Goal: Information Seeking & Learning: Learn about a topic

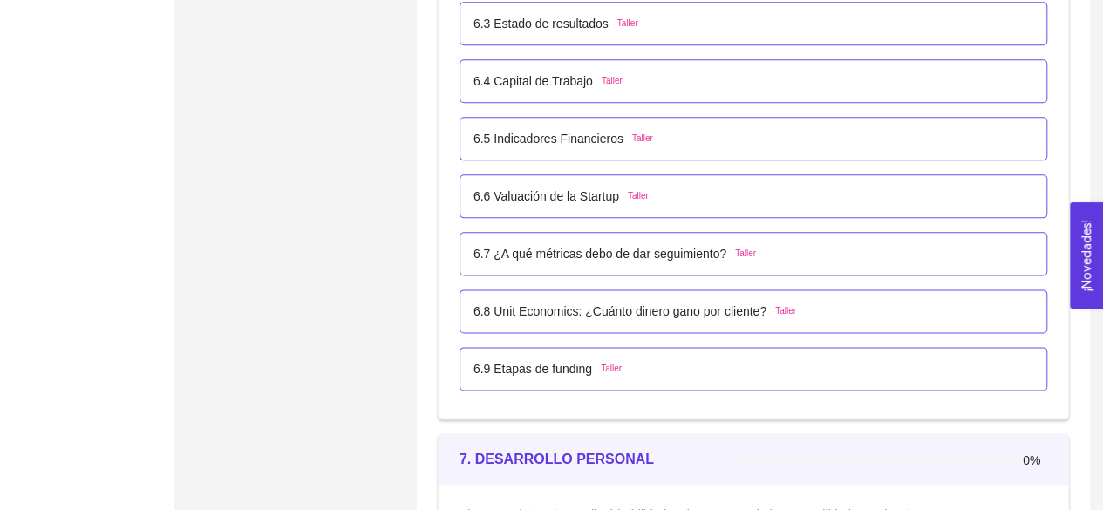
scroll to position [4299, 0]
click at [623, 330] on li "6.8 Unit Economics: ¿Cuánto dinero gano por cliente? Taller" at bounding box center [754, 311] width 588 height 58
click at [628, 333] on li "6.8 Unit Economics: ¿Cuánto dinero gano por cliente? Taller" at bounding box center [754, 311] width 588 height 58
click at [834, 206] on div "6.6 Valuación de la Startup Taller" at bounding box center [754, 196] width 588 height 44
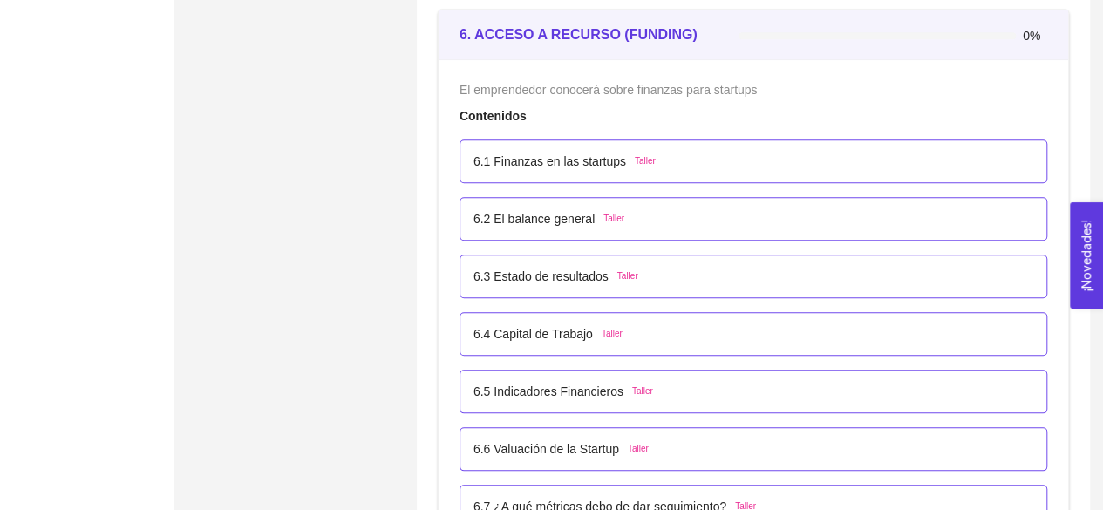
scroll to position [4047, 0]
click at [684, 254] on div "6.3 Estado de resultados Taller" at bounding box center [754, 276] width 588 height 44
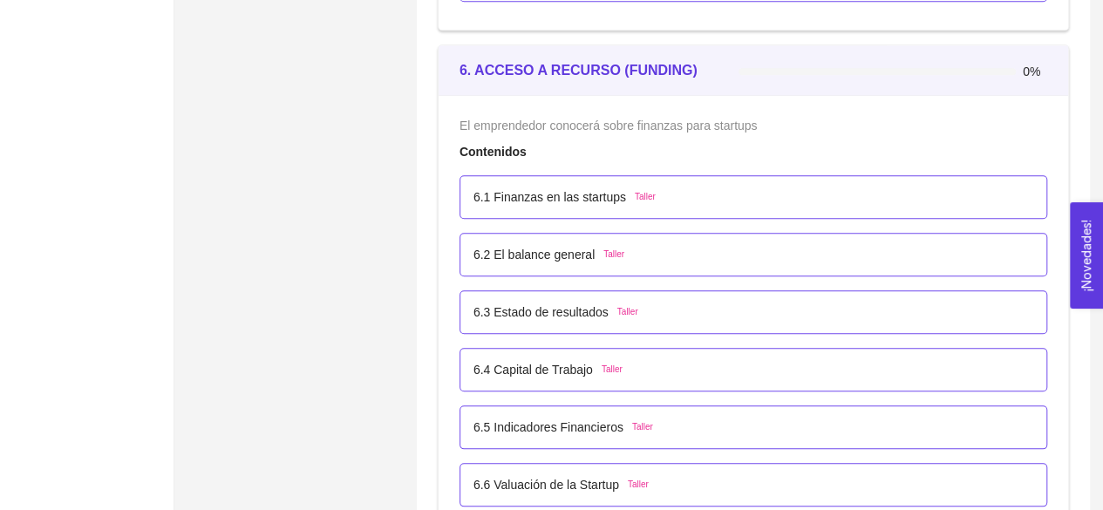
scroll to position [4021, 0]
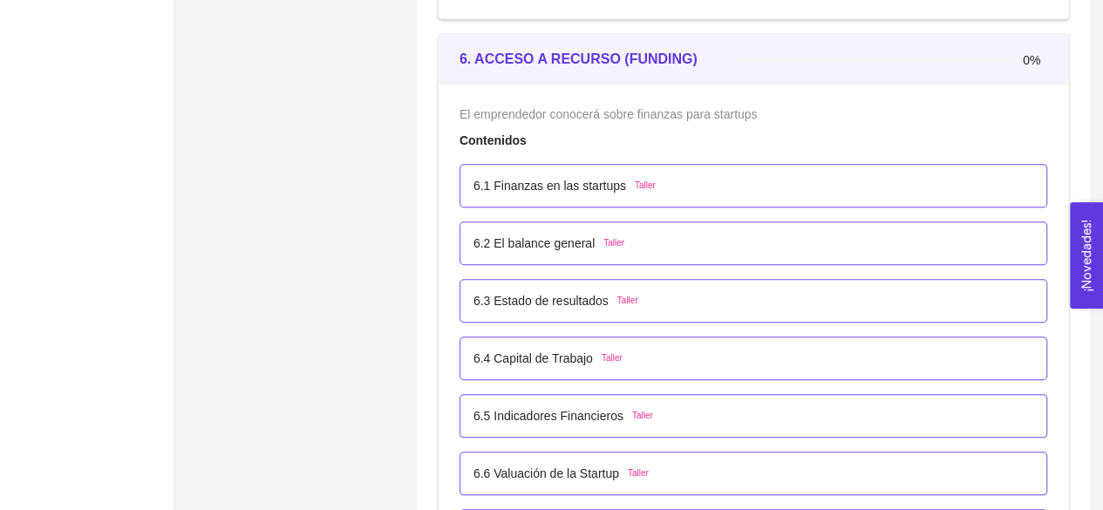
drag, startPoint x: 832, startPoint y: 367, endPoint x: 398, endPoint y: 256, distance: 448.2
click at [398, 256] on div "Summary M Nueva Editar Folio: COMP-04588 Mexiware Editar One Pager Contacto Edi…" at bounding box center [295, 53] width 229 height 7930
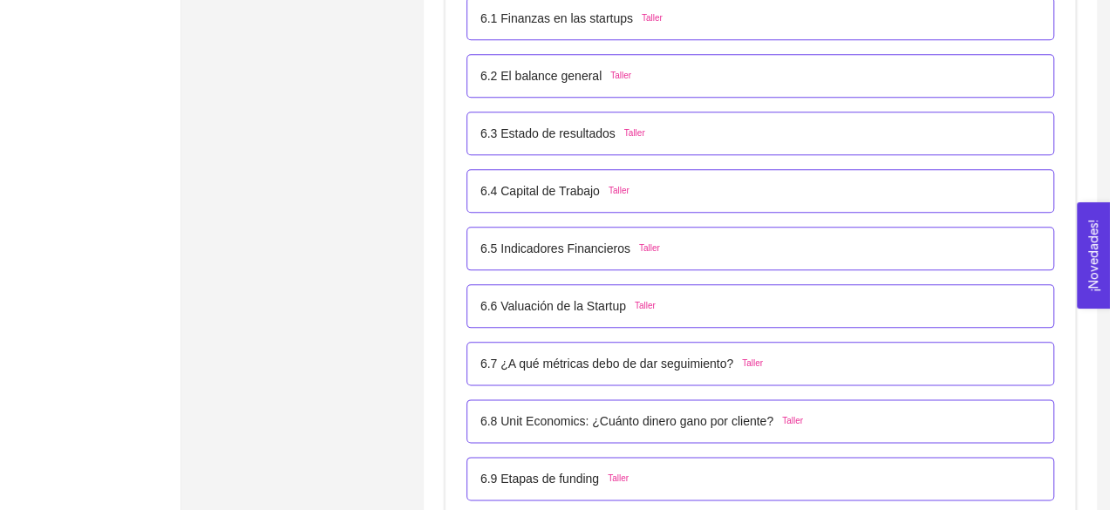
scroll to position [4190, 0]
click at [508, 249] on p "6.5 Indicadores Financieros" at bounding box center [549, 247] width 150 height 19
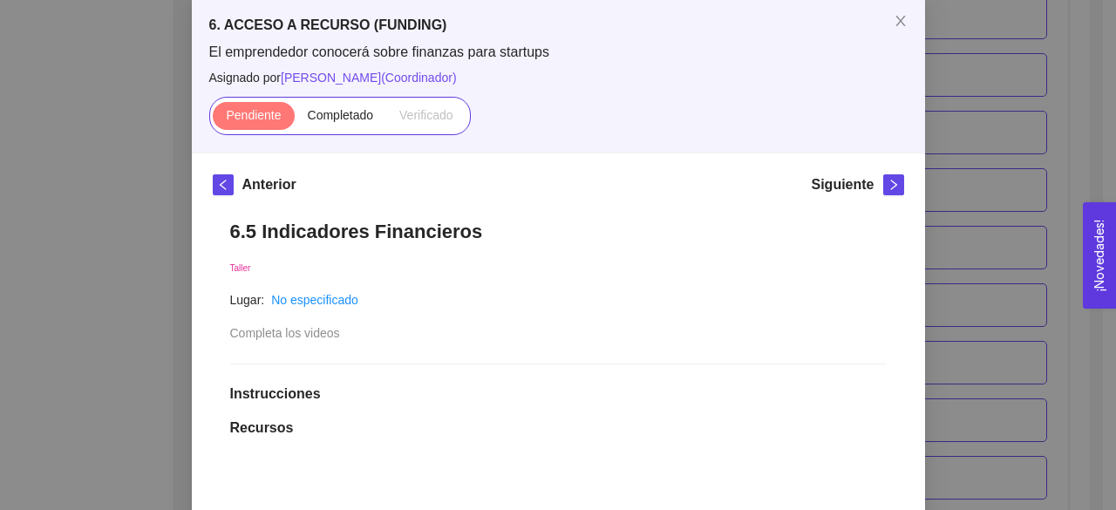
scroll to position [88, 0]
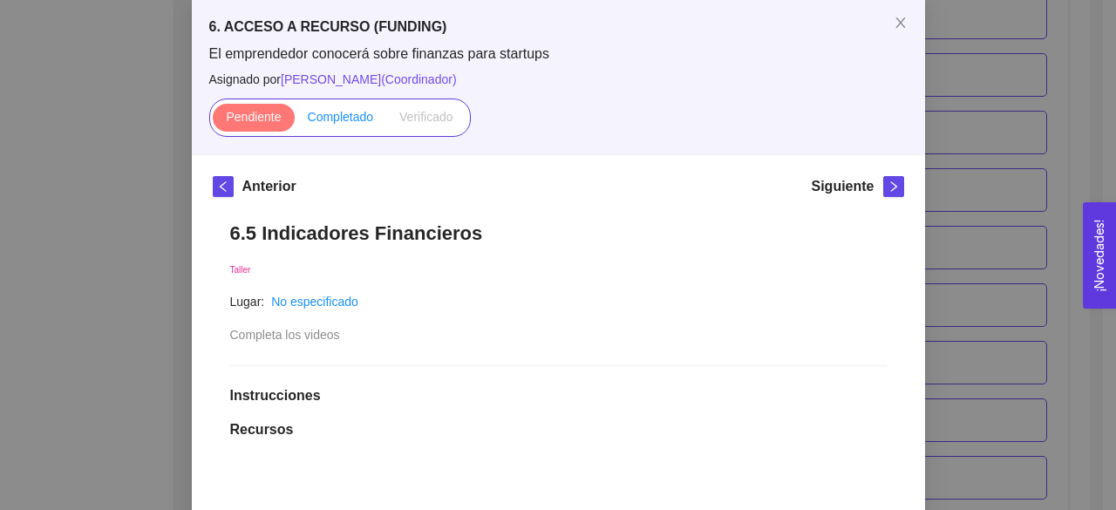
click at [335, 121] on span "Completado" at bounding box center [341, 117] width 66 height 14
click at [295, 121] on input "Completado" at bounding box center [295, 121] width 0 height 0
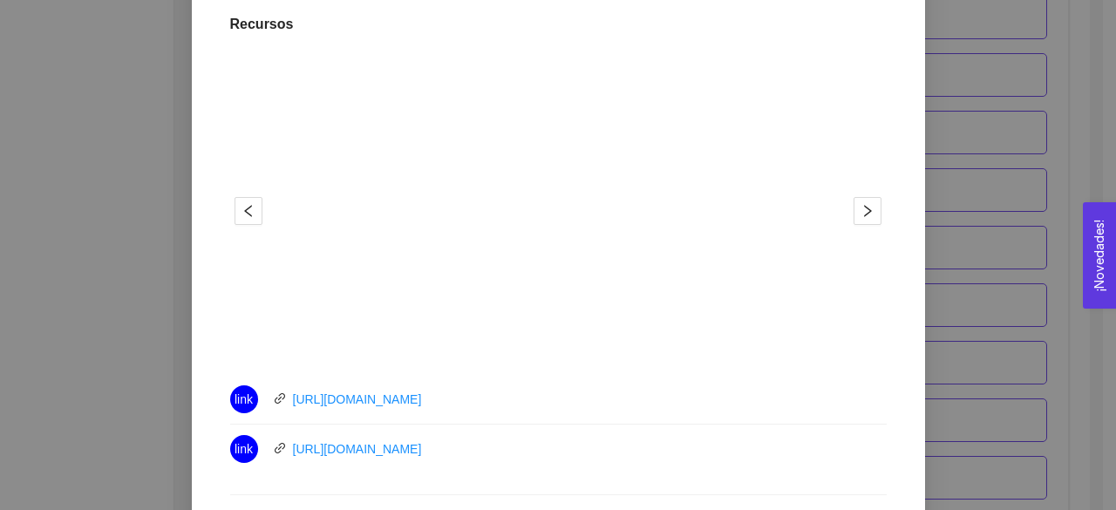
scroll to position [496, 0]
